Goal: Information Seeking & Learning: Learn about a topic

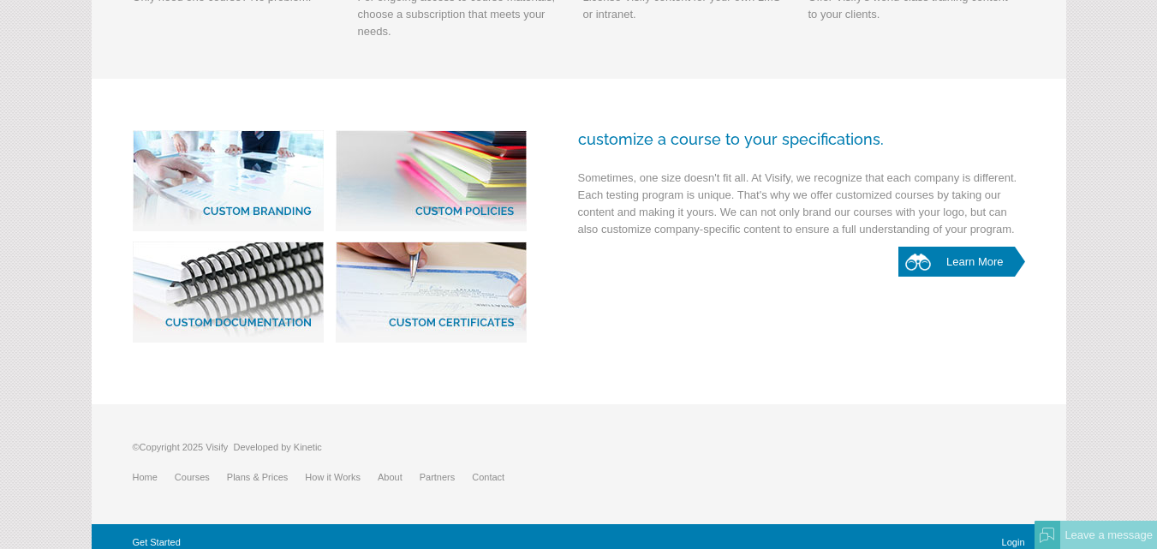
scroll to position [910, 0]
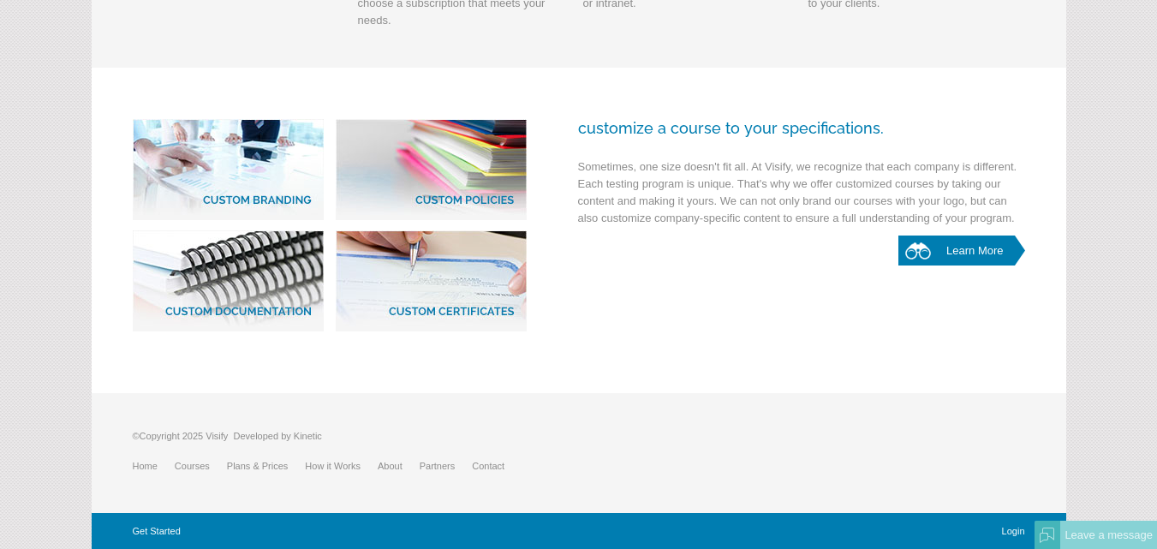
click at [394, 473] on li "About" at bounding box center [399, 466] width 42 height 26
click at [393, 468] on link "About" at bounding box center [399, 466] width 42 height 10
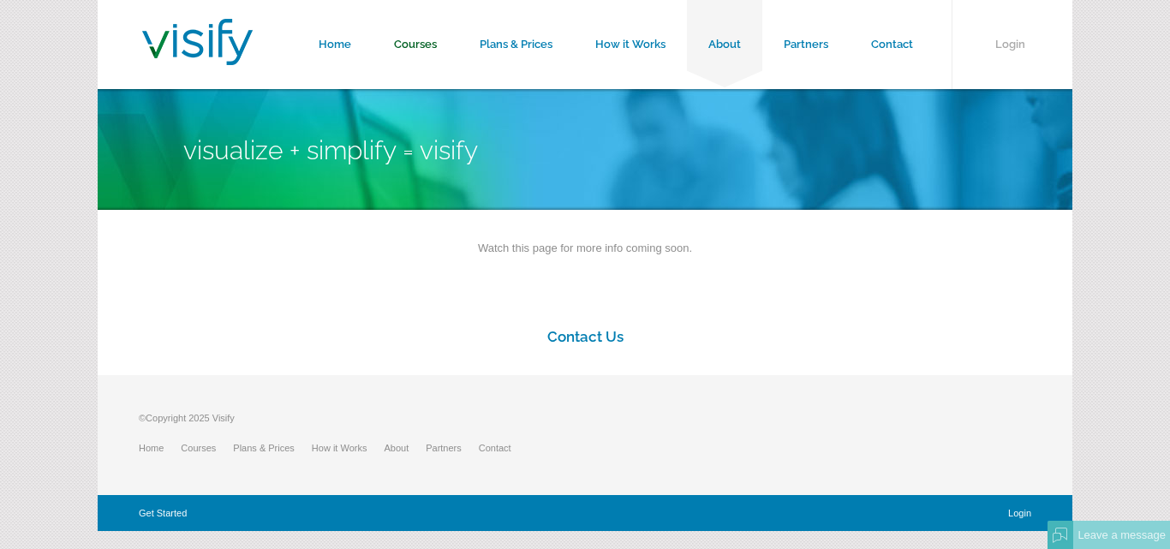
click at [415, 49] on link "Courses" at bounding box center [416, 44] width 86 height 89
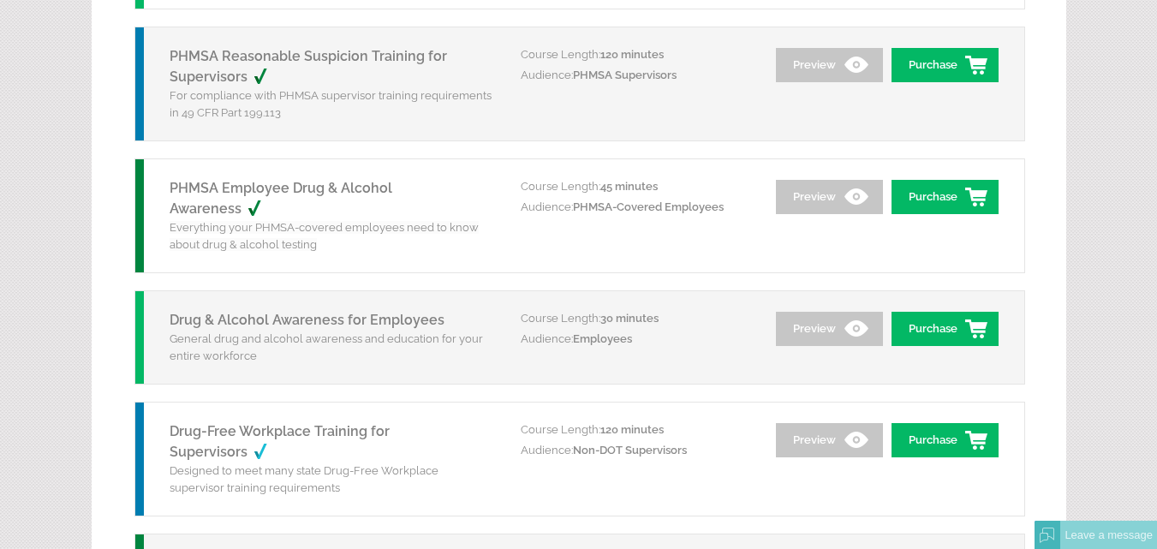
scroll to position [1113, 0]
